Goal: Navigation & Orientation: Understand site structure

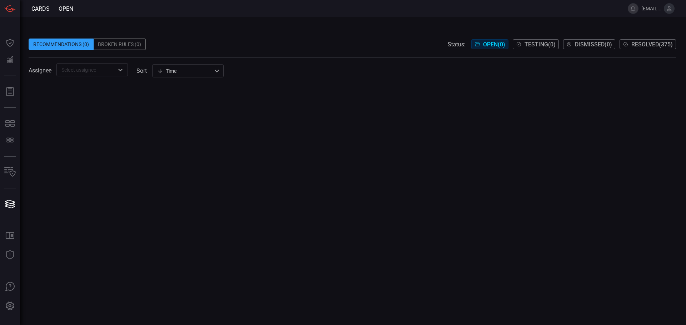
click at [123, 111] on div at bounding box center [352, 205] width 647 height 240
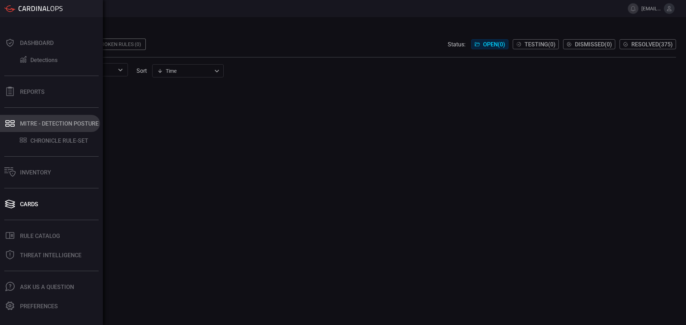
click at [52, 130] on button "MITRE - Detection Posture" at bounding box center [50, 123] width 100 height 17
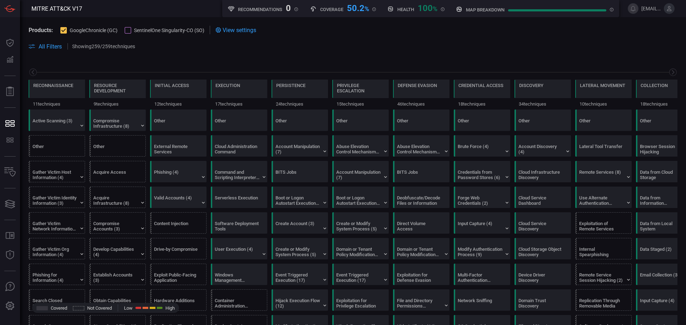
scroll to position [0, 94]
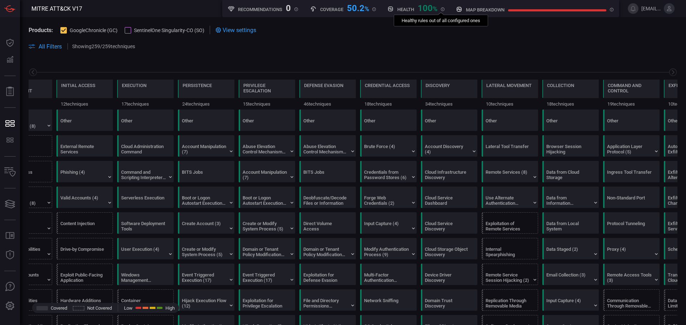
drag, startPoint x: 311, startPoint y: 8, endPoint x: 442, endPoint y: 9, distance: 131.1
click at [442, 9] on div "Recommendations 0 Coverage 50.2 % MITRE ATT&CK techniques coverage by rules Hea…" at bounding box center [420, 8] width 397 height 17
copy div "Coverage 50.2 % MITRE ATT&CK techniques coverage by rules Health 100 %"
click at [311, 10] on icon at bounding box center [313, 9] width 6 height 6
click at [330, 9] on h5 "Coverage" at bounding box center [331, 9] width 23 height 5
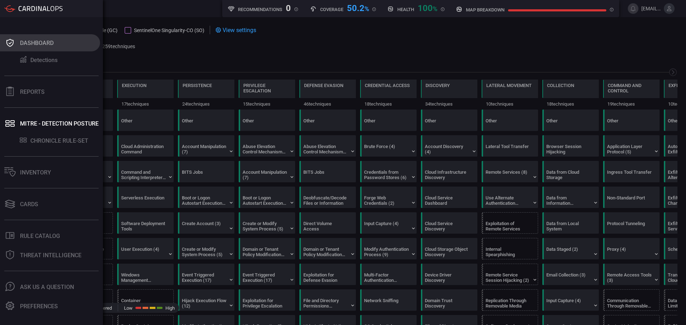
click at [34, 47] on button "Dashboard" at bounding box center [50, 42] width 100 height 17
